Goal: Information Seeking & Learning: Learn about a topic

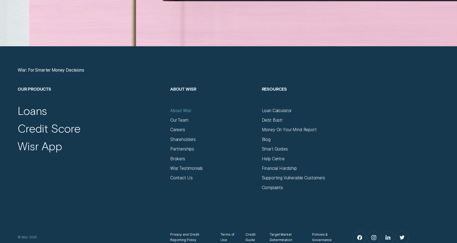
scroll to position [2024, 0]
click at [181, 110] on div "About Wisr" at bounding box center [180, 110] width 21 height 5
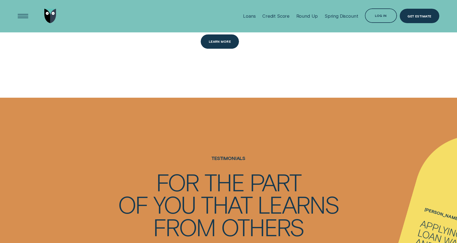
scroll to position [695, 0]
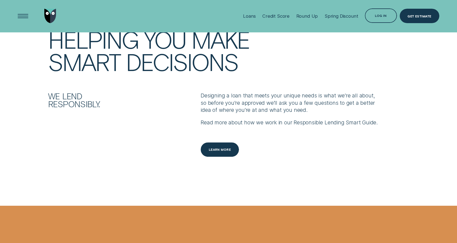
scroll to position [634, 0]
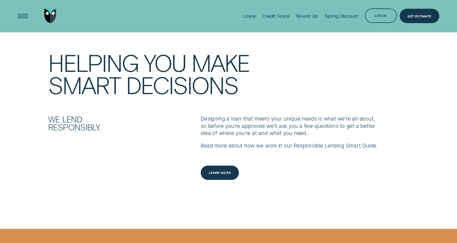
click at [247, 17] on div "Loans" at bounding box center [249, 15] width 13 height 5
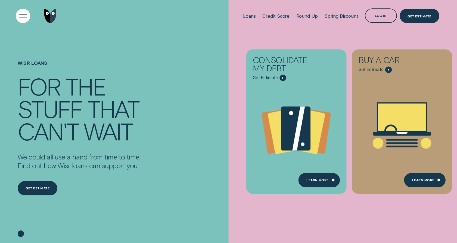
click at [21, 14] on div "Open Menu" at bounding box center [23, 16] width 20 height 20
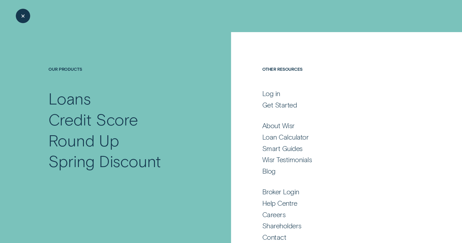
click at [29, 15] on div "Close Menu" at bounding box center [23, 16] width 20 height 20
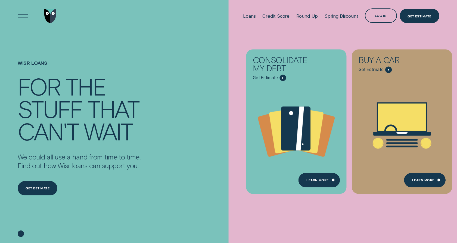
click at [52, 15] on img "Go to home page" at bounding box center [50, 16] width 12 height 14
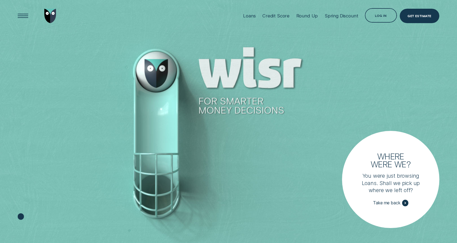
click at [251, 18] on div "Loans" at bounding box center [249, 15] width 13 height 5
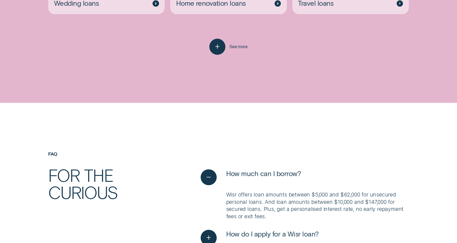
scroll to position [1480, 0]
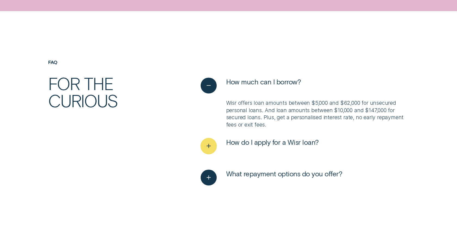
click at [214, 140] on div "See more" at bounding box center [209, 146] width 16 height 16
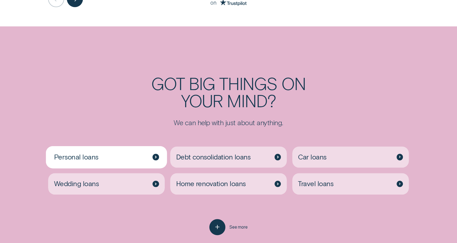
scroll to position [1238, 0]
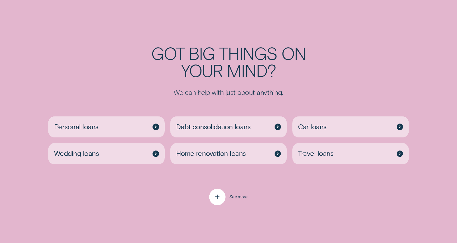
click at [215, 194] on icon "button" at bounding box center [217, 196] width 8 height 8
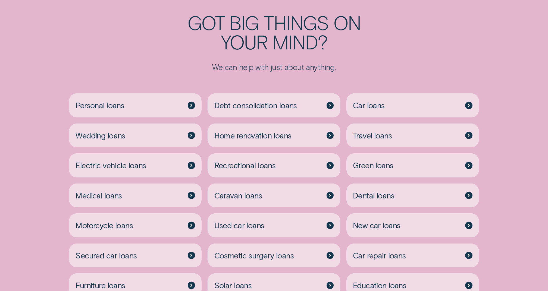
scroll to position [1482, 0]
